Goal: Navigation & Orientation: Find specific page/section

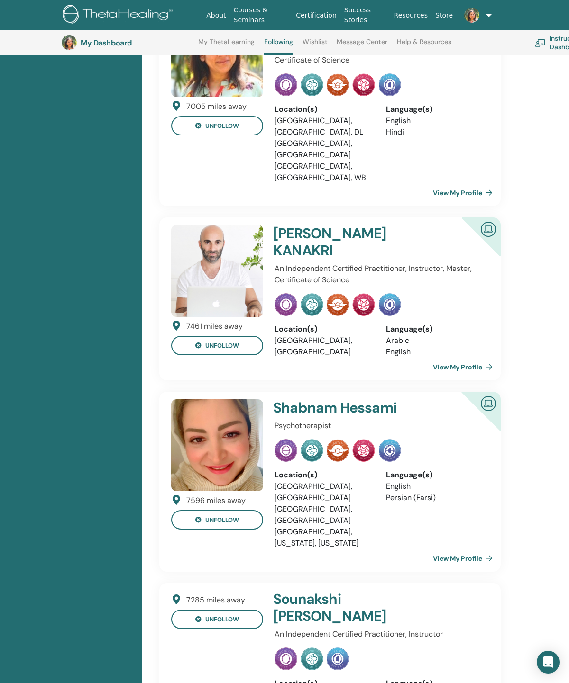
scroll to position [1366, 0]
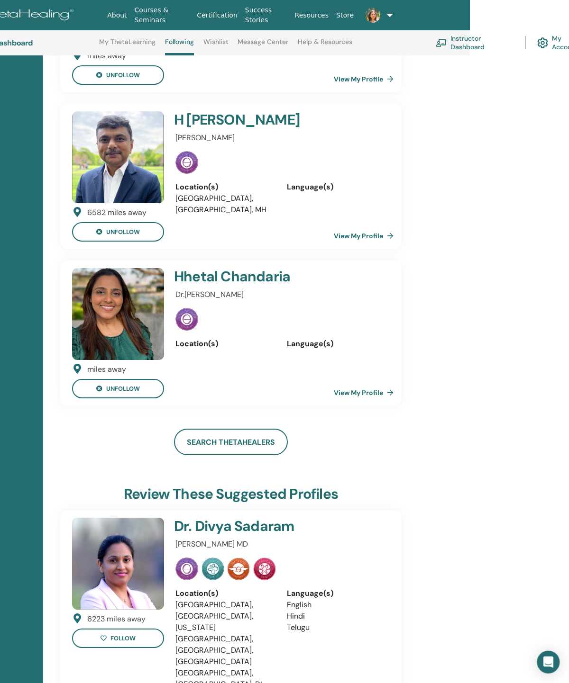
scroll to position [3049, 99]
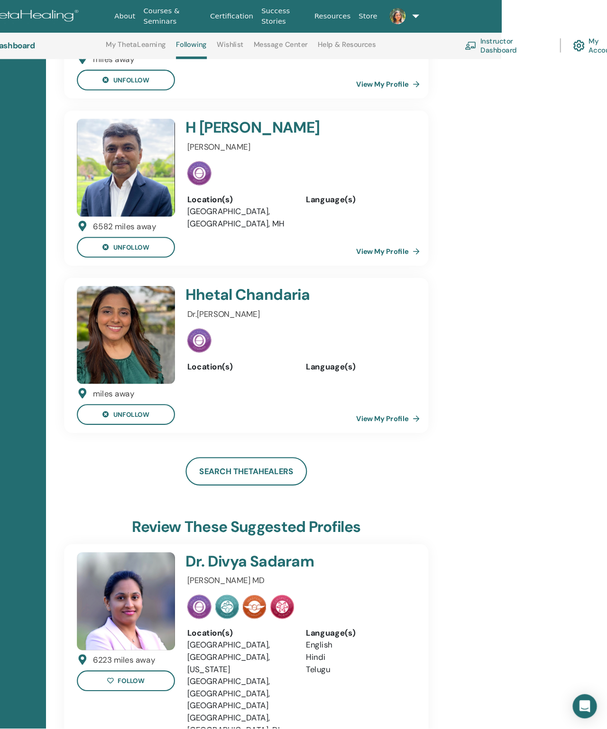
scroll to position [2978, 0]
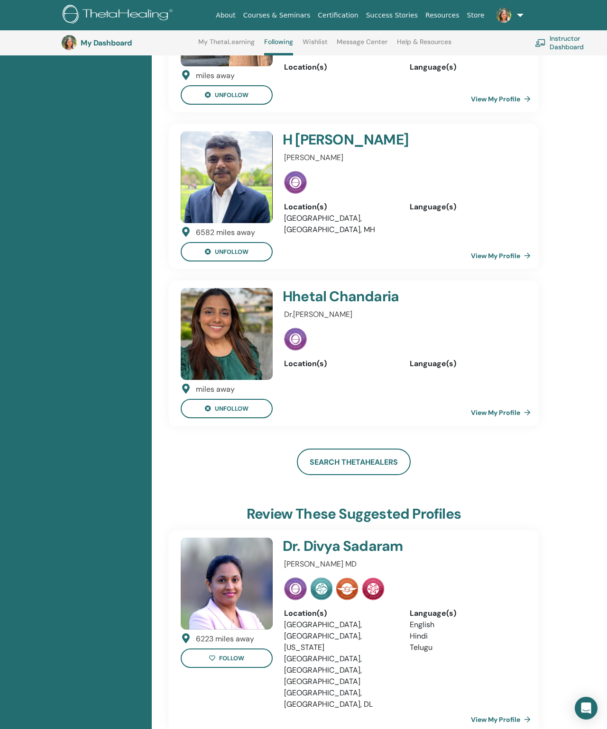
click at [515, 683] on link "View My Profile" at bounding box center [503, 719] width 64 height 19
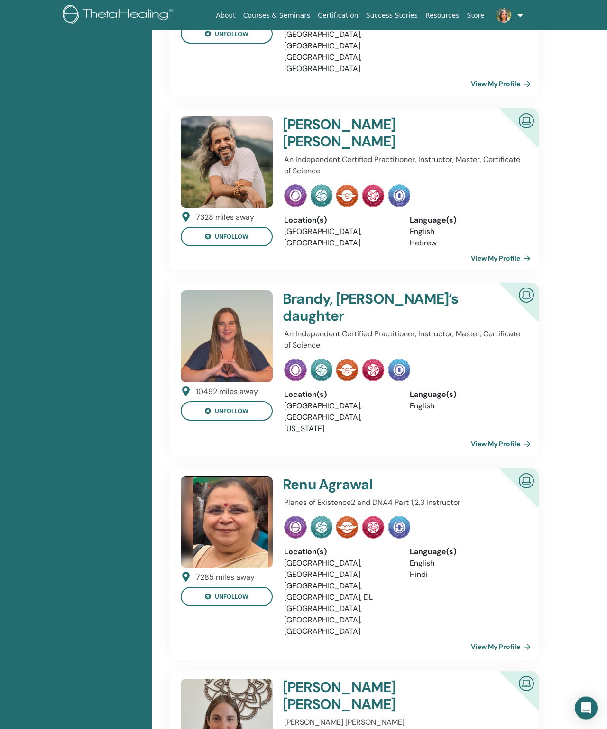
scroll to position [0, 0]
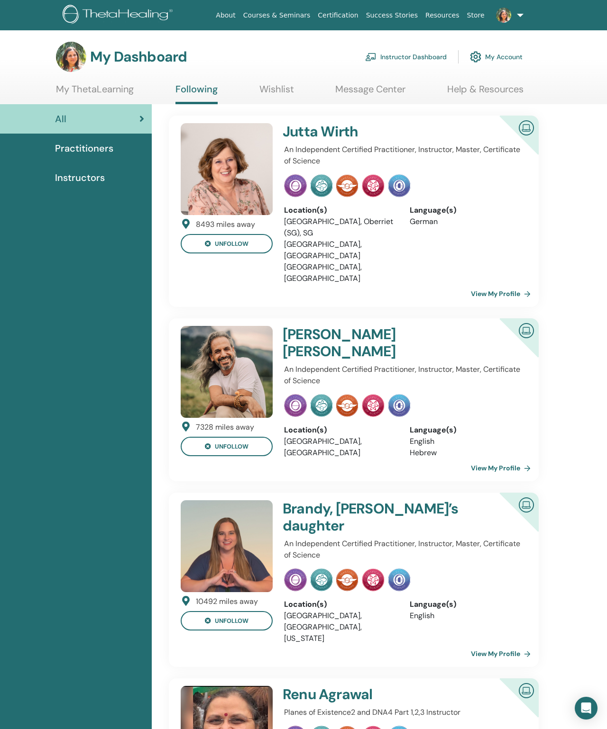
click at [415, 62] on link "Instructor Dashboard" at bounding box center [406, 56] width 82 height 21
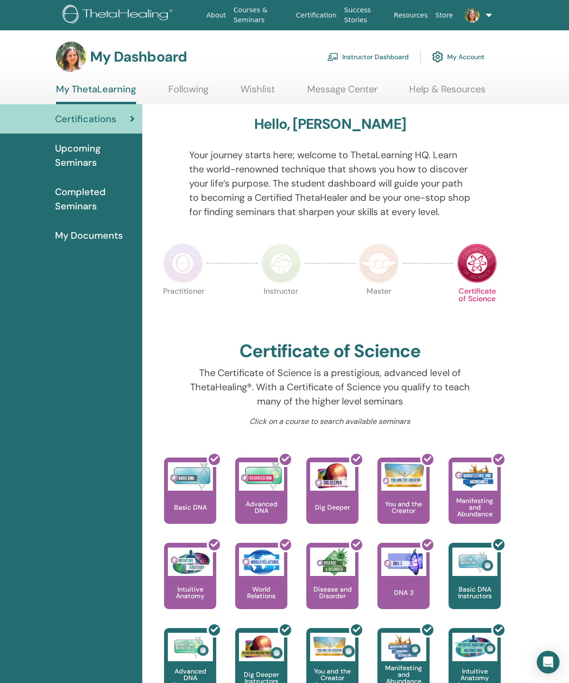
click at [96, 160] on span "Upcoming Seminars" at bounding box center [95, 155] width 80 height 28
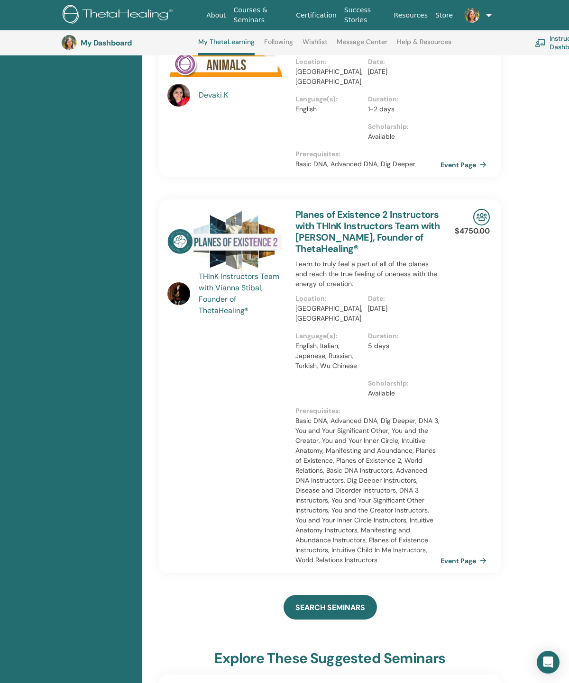
scroll to position [350, 0]
click at [362, 603] on span "SEARCH SEMINARS" at bounding box center [330, 608] width 70 height 10
